Goal: Transaction & Acquisition: Book appointment/travel/reservation

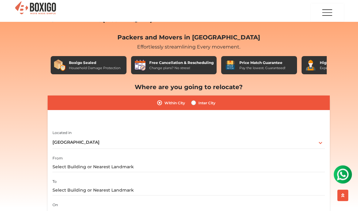
scroll to position [19, 0]
click at [198, 102] on label "Inter City" at bounding box center [206, 102] width 17 height 7
click at [191, 102] on input "Inter City" at bounding box center [193, 102] width 5 height 6
radio input "true"
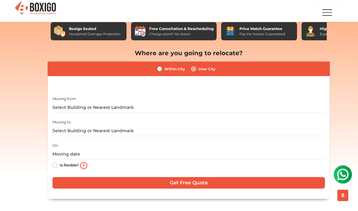
scroll to position [53, 0]
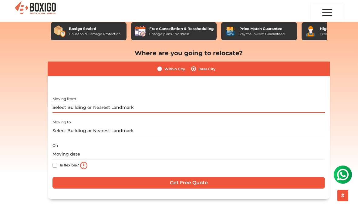
click at [67, 106] on input "text" at bounding box center [188, 107] width 272 height 11
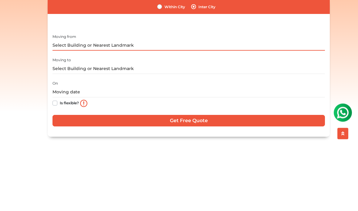
click input "Get Free Quote" at bounding box center [0, 0] width 0 height 0
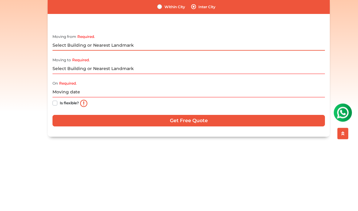
click at [129, 102] on input "Required." at bounding box center [188, 107] width 272 height 11
click at [131, 102] on input "Required." at bounding box center [188, 107] width 272 height 11
click at [128, 102] on input "Required." at bounding box center [188, 107] width 272 height 11
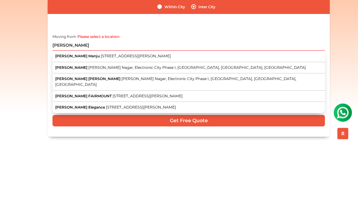
click at [70, 116] on span "Sapthagiri Ratna Manju" at bounding box center [77, 118] width 45 height 5
type input "[PERSON_NAME] Manju, [STREET_ADDRESS][PERSON_NAME]"
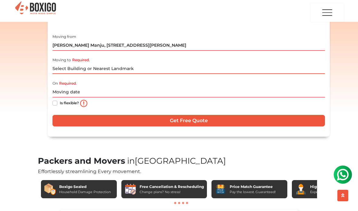
click at [64, 67] on input "Required." at bounding box center [188, 68] width 272 height 11
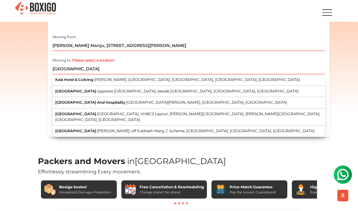
click at [58, 80] on span "Kala Hotel & Coliving" at bounding box center [74, 79] width 38 height 5
type input "Kala Hotel & Coliving, Siddhi Vinayak Nagar, Madhapur, Khanammet, Hyderabad, Te…"
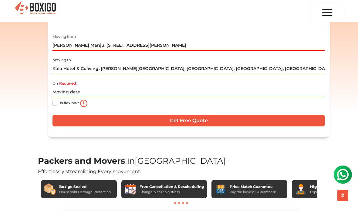
click at [59, 91] on input "text" at bounding box center [188, 92] width 272 height 11
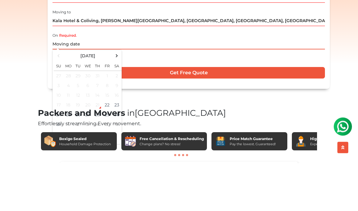
click at [116, 100] on span at bounding box center [117, 104] width 8 height 8
click at [57, 129] on td "7" at bounding box center [59, 134] width 10 height 10
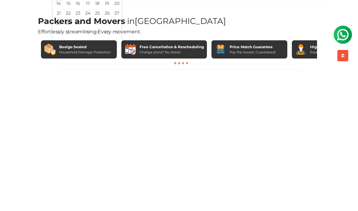
click at [85, 179] on span at bounding box center [87, 184] width 67 height 11
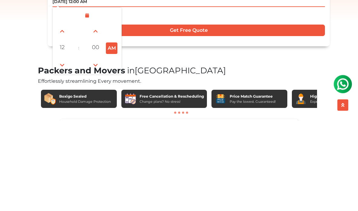
click at [60, 150] on span at bounding box center [62, 156] width 12 height 12
click at [61, 150] on span at bounding box center [62, 156] width 12 height 12
click at [60, 150] on span at bounding box center [62, 156] width 12 height 12
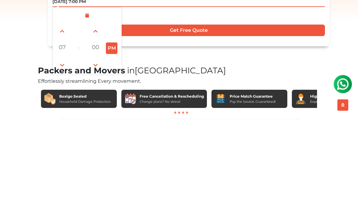
click at [60, 150] on span at bounding box center [62, 156] width 12 height 12
click at [61, 150] on span at bounding box center [62, 156] width 12 height 12
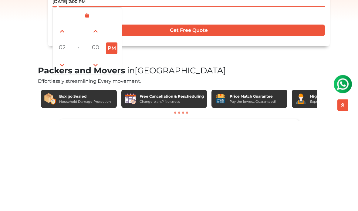
click at [60, 116] on span at bounding box center [62, 122] width 12 height 12
click at [59, 116] on span at bounding box center [62, 122] width 12 height 12
type input "09/06/2025 5:00 PM"
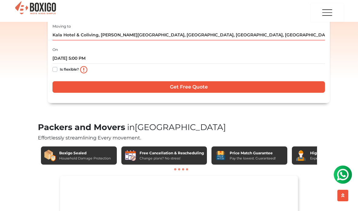
scroll to position [150, 0]
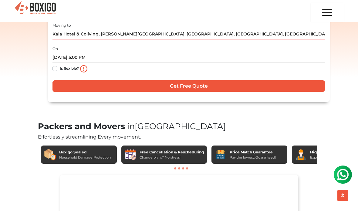
click at [60, 67] on label "Is flexible?" at bounding box center [69, 68] width 19 height 6
click at [55, 67] on input "Is flexible?" at bounding box center [54, 68] width 5 height 6
checkbox input "true"
click at [59, 82] on input "Get Free Quote" at bounding box center [188, 86] width 272 height 12
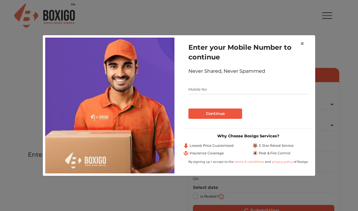
click at [271, 85] on input "text" at bounding box center [247, 90] width 119 height 10
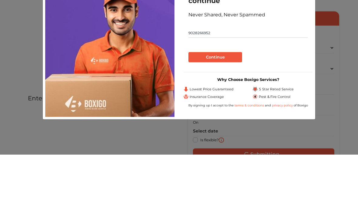
type input "9028266952"
click at [235, 108] on button "Continue" at bounding box center [215, 113] width 54 height 10
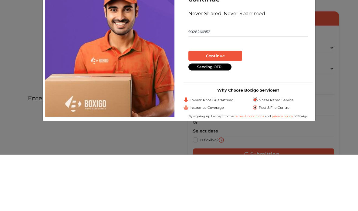
scroll to position [57, 0]
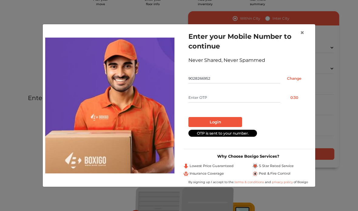
click at [254, 100] on input "text" at bounding box center [234, 98] width 92 height 10
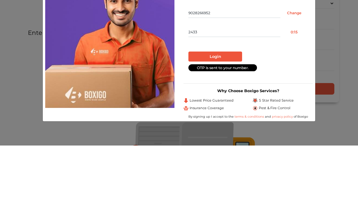
type input "2433"
click at [228, 117] on button "Login" at bounding box center [215, 122] width 54 height 10
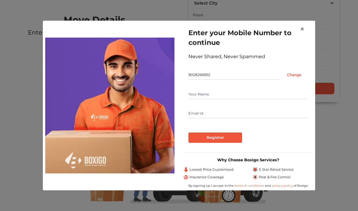
click at [254, 92] on input "text" at bounding box center [247, 94] width 119 height 10
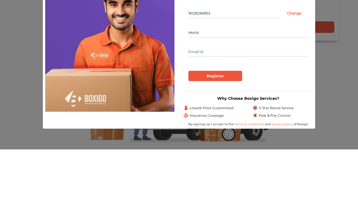
type input "Mohit"
click at [272, 108] on input "text" at bounding box center [247, 113] width 119 height 10
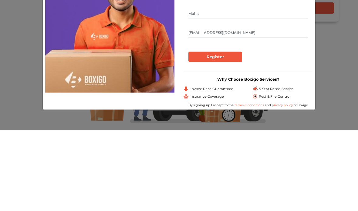
type input "[EMAIL_ADDRESS][DOMAIN_NAME]"
click at [232, 132] on input "Register" at bounding box center [215, 137] width 54 height 10
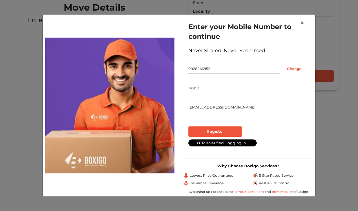
radio input "false"
radio input "true"
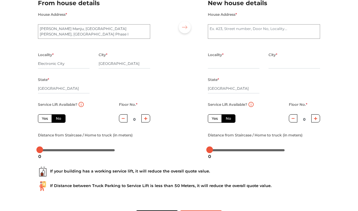
scroll to position [86, 0]
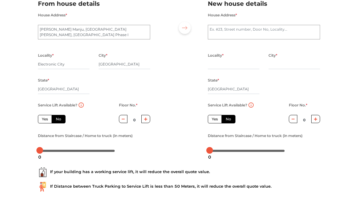
radio input "true"
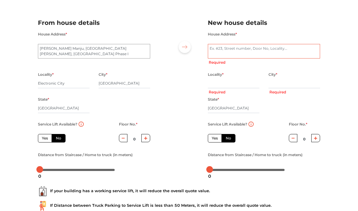
scroll to position [51, 0]
